Goal: Information Seeking & Learning: Compare options

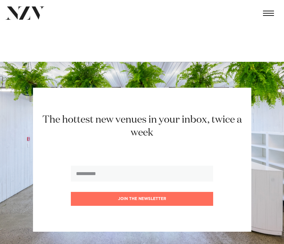
scroll to position [6621, 0]
